Goal: Find specific page/section: Find specific page/section

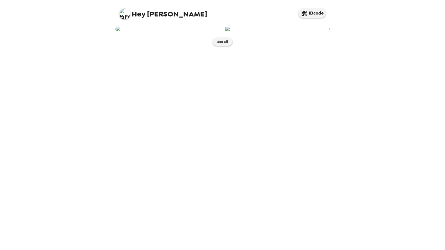
click at [183, 32] on img at bounding box center [167, 29] width 105 height 6
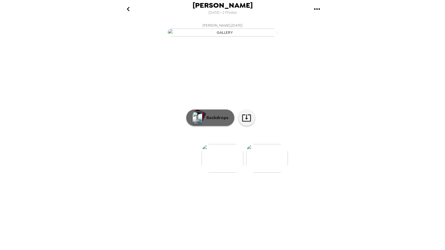
click at [202, 121] on div "button" at bounding box center [198, 116] width 11 height 10
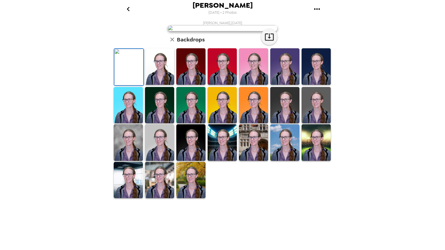
scroll to position [55, 0]
click at [187, 85] on img at bounding box center [190, 66] width 29 height 37
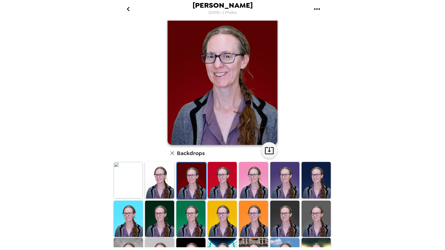
scroll to position [27, 0]
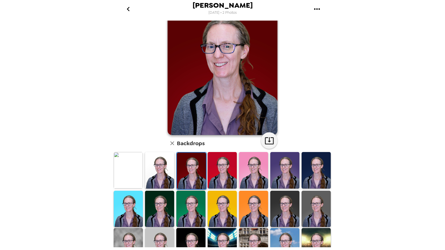
click at [166, 166] on img at bounding box center [159, 170] width 29 height 37
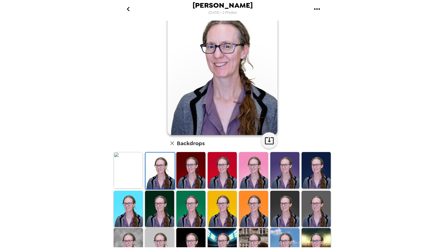
click at [130, 168] on img at bounding box center [128, 170] width 29 height 37
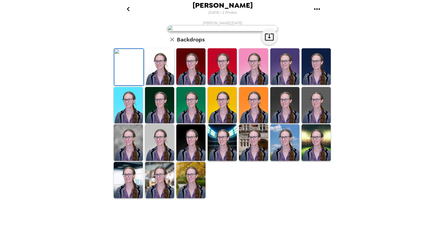
scroll to position [80, 0]
click at [194, 161] on img at bounding box center [190, 142] width 29 height 37
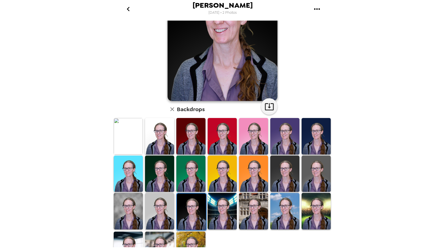
scroll to position [80, 0]
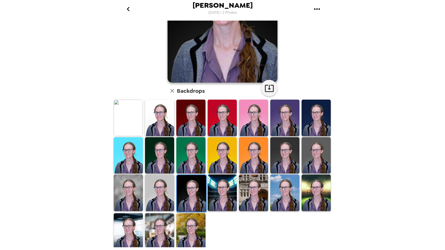
click at [195, 223] on img at bounding box center [190, 231] width 29 height 37
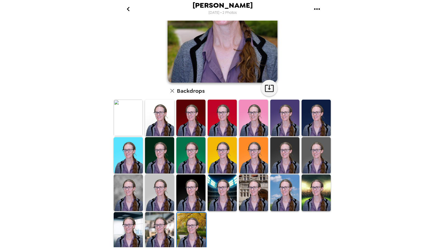
click at [128, 218] on img at bounding box center [128, 230] width 29 height 37
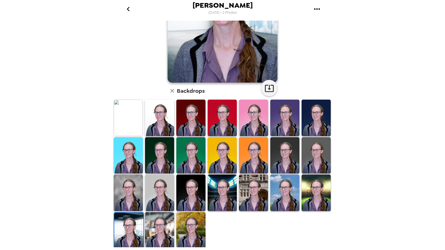
click at [136, 196] on img at bounding box center [128, 193] width 29 height 37
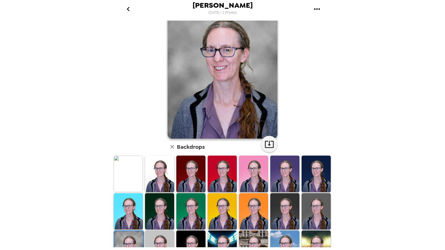
scroll to position [27, 0]
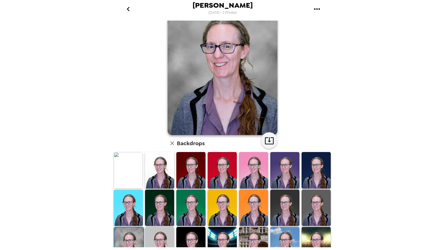
click at [136, 177] on img at bounding box center [128, 170] width 29 height 37
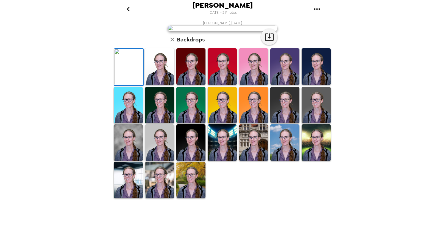
scroll to position [80, 0]
click at [128, 161] on img at bounding box center [128, 142] width 29 height 37
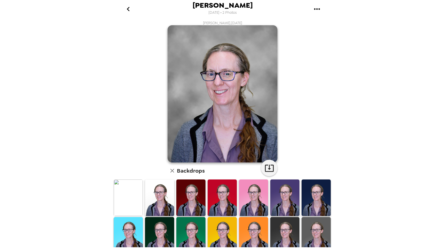
scroll to position [80, 0]
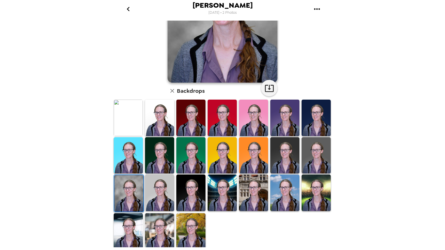
click at [184, 224] on img at bounding box center [190, 231] width 29 height 37
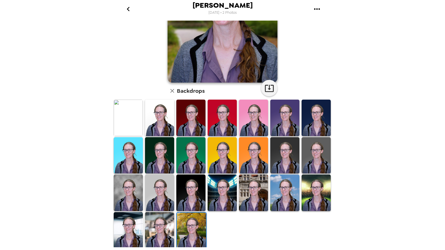
click at [118, 197] on img at bounding box center [128, 193] width 29 height 37
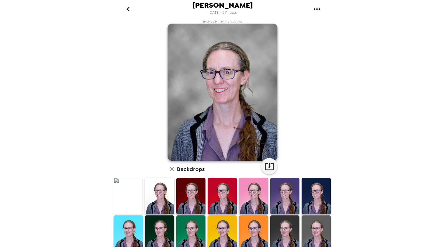
scroll to position [0, 0]
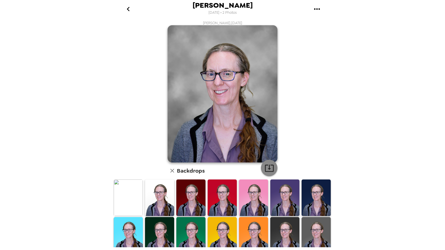
click at [269, 172] on icon "button" at bounding box center [269, 168] width 9 height 7
click at [126, 10] on icon "go back" at bounding box center [128, 9] width 9 height 9
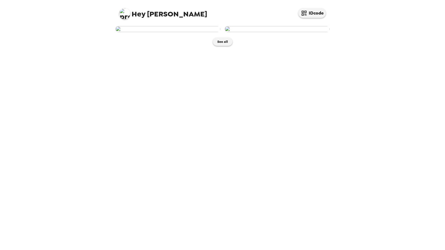
click at [180, 32] on img at bounding box center [167, 29] width 105 height 6
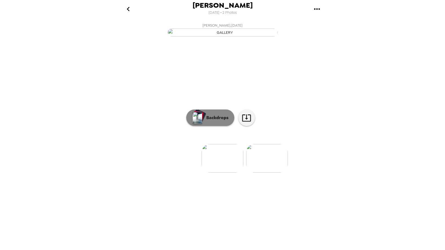
click at [209, 126] on button "Backdrops" at bounding box center [210, 118] width 48 height 16
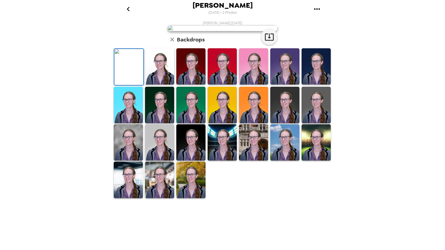
scroll to position [80, 0]
click at [131, 161] on img at bounding box center [128, 142] width 29 height 36
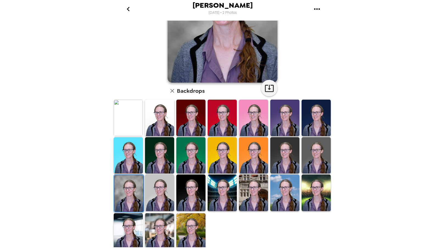
scroll to position [0, 0]
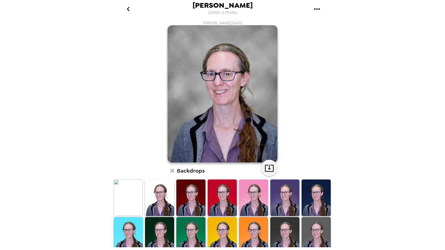
click at [318, 8] on icon "gallery menu" at bounding box center [317, 9] width 9 height 9
click at [318, 8] on div at bounding box center [222, 125] width 445 height 250
click at [127, 8] on icon "go back" at bounding box center [128, 9] width 9 height 9
